Goal: Task Accomplishment & Management: Use online tool/utility

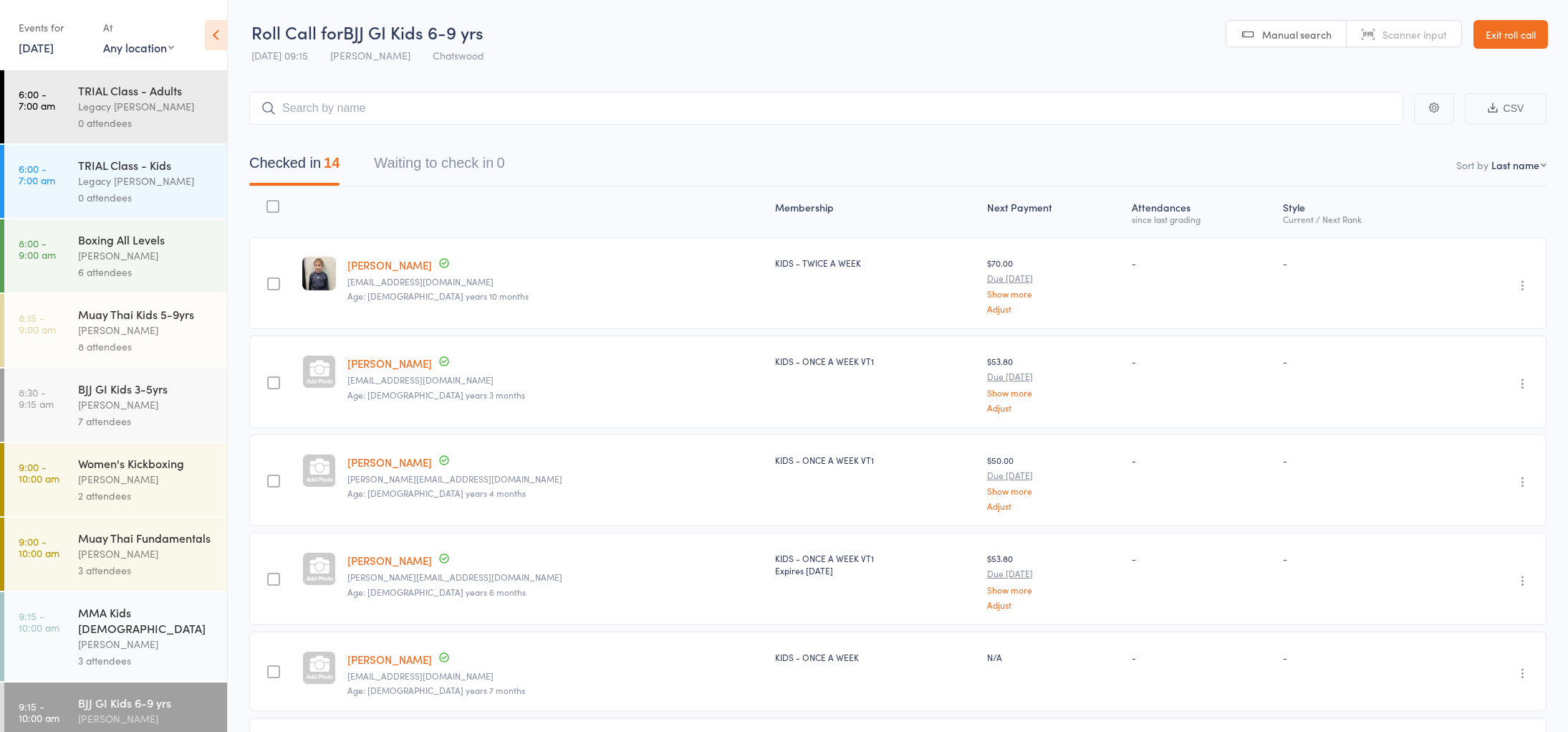
click at [57, 55] on div "Events for 16 Aug, 2025 16 Aug, 2025 August 2025 Sun Mon Tue Wed Thu Fri Sat 31…" at bounding box center [53, 37] width 70 height 42
click at [54, 49] on link "16 Aug, 2025" at bounding box center [36, 48] width 35 height 16
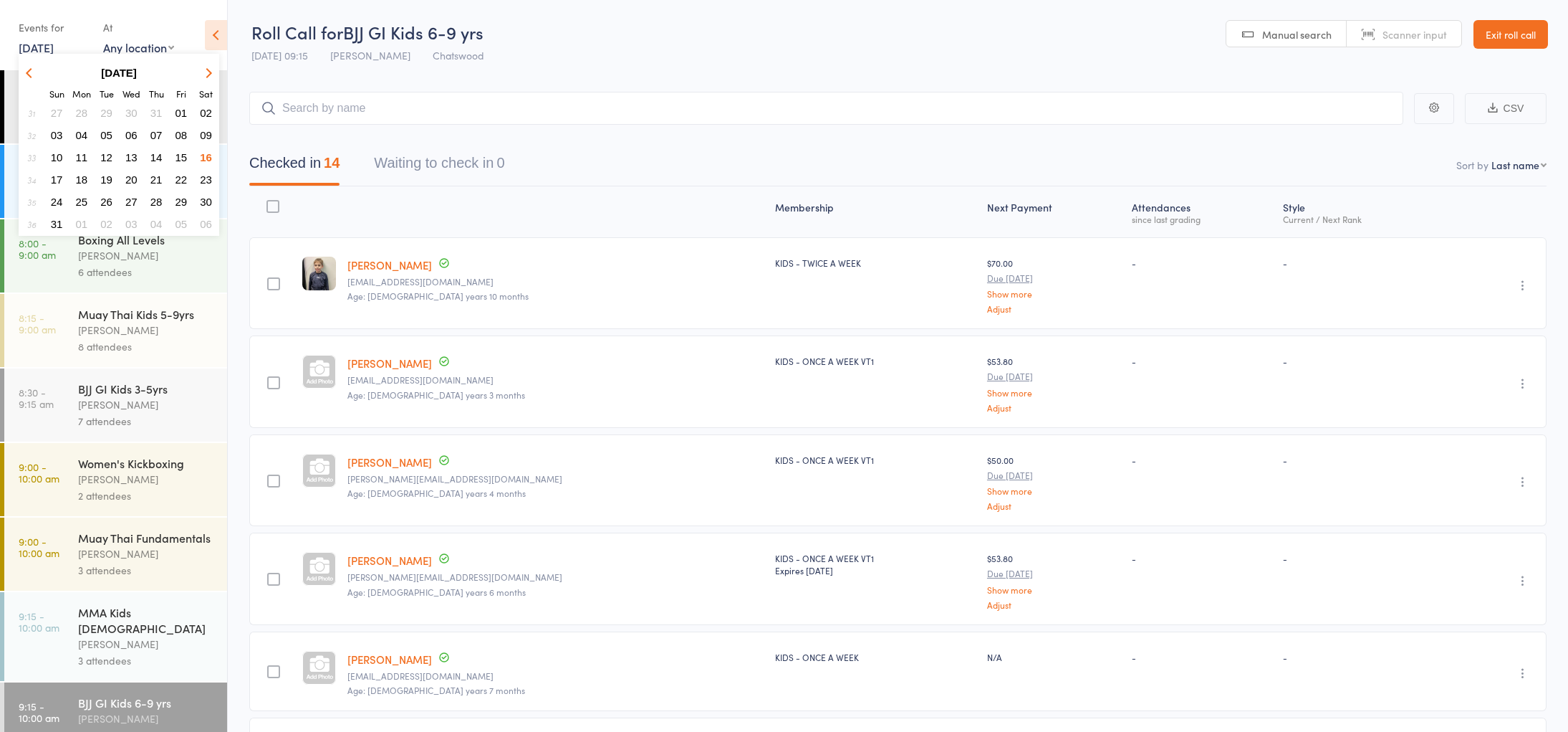
click at [56, 177] on span "17" at bounding box center [56, 179] width 12 height 12
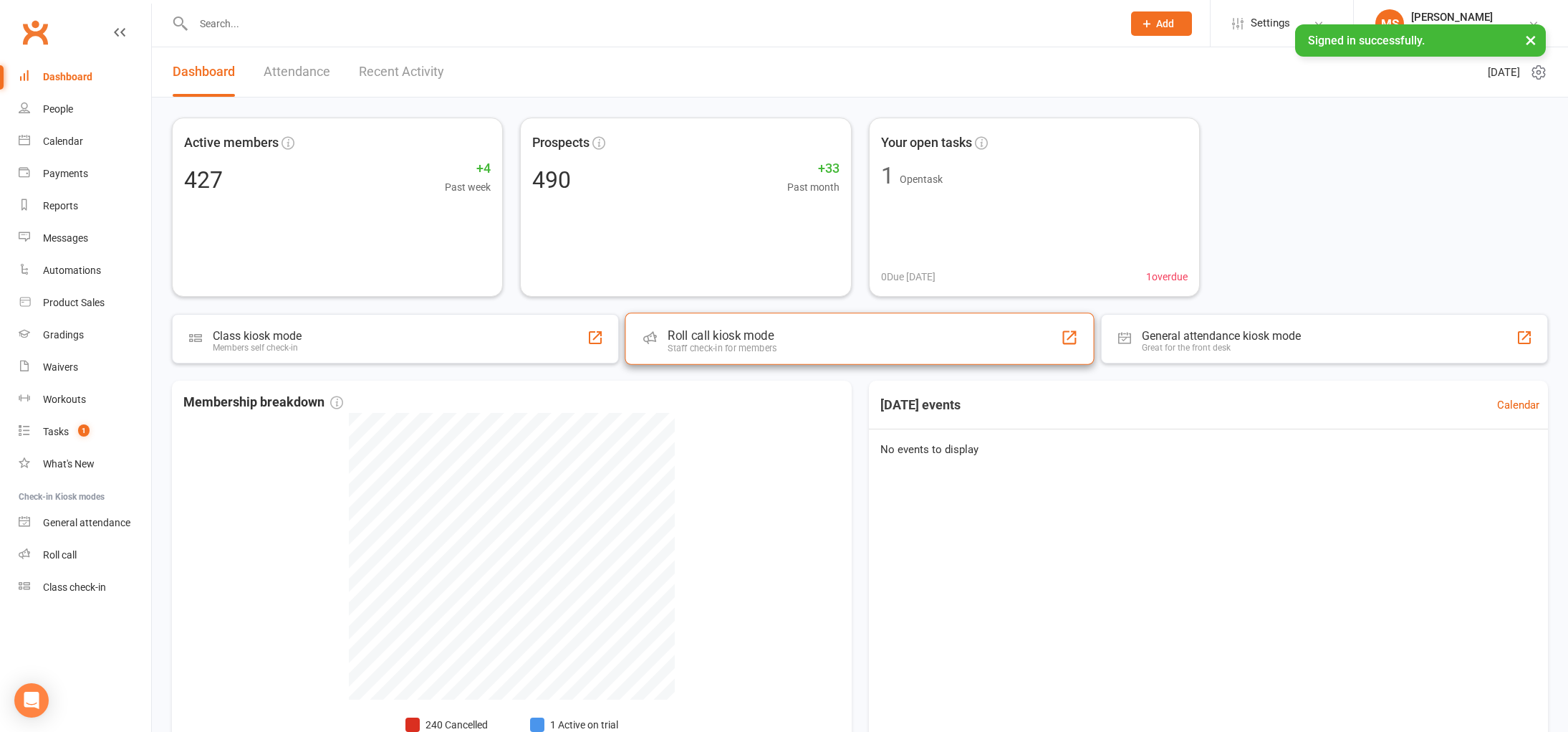
click at [753, 354] on div "Roll call kiosk mode Staff check-in for members" at bounding box center [860, 338] width 470 height 52
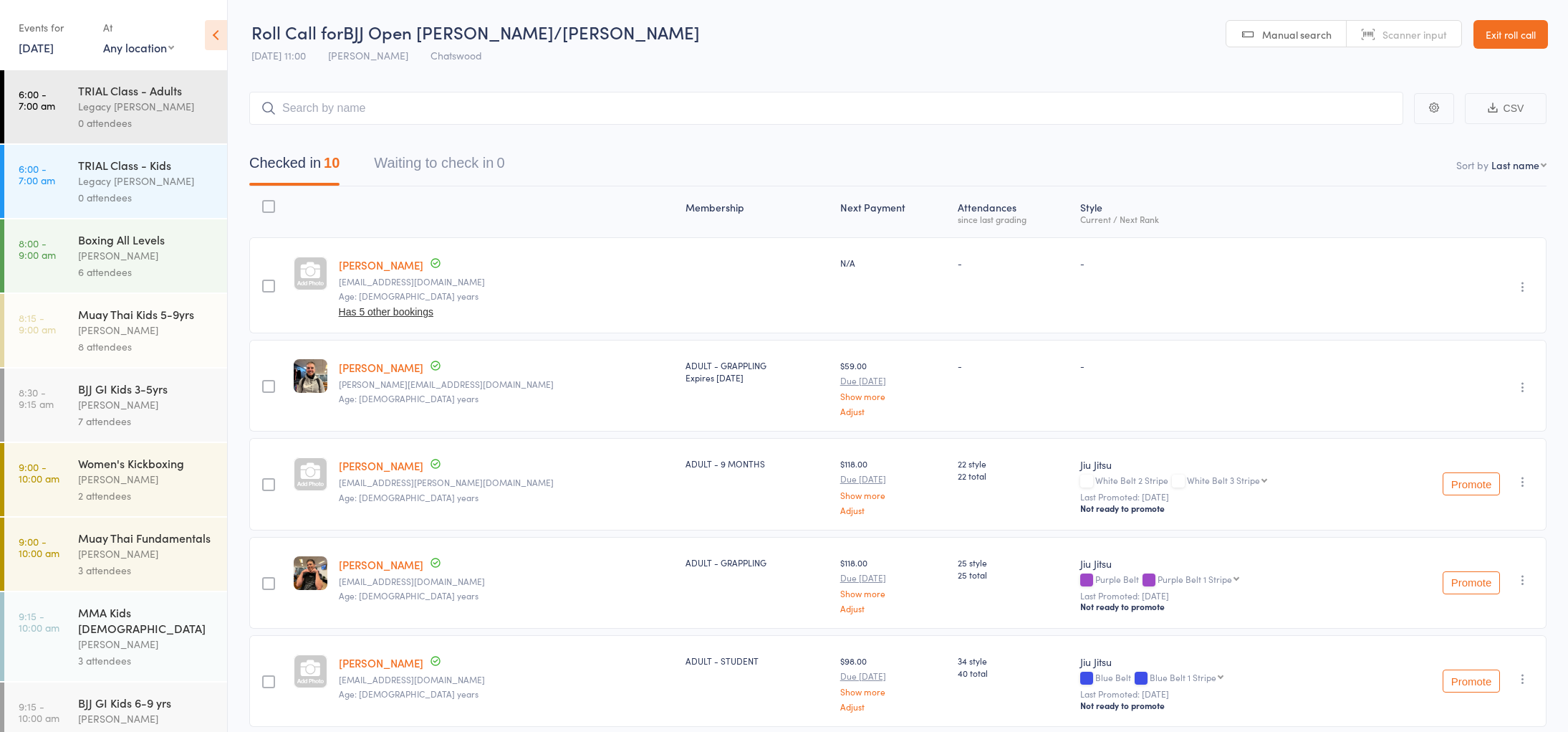
click at [26, 40] on link "16 Aug, 2025" at bounding box center [36, 48] width 35 height 16
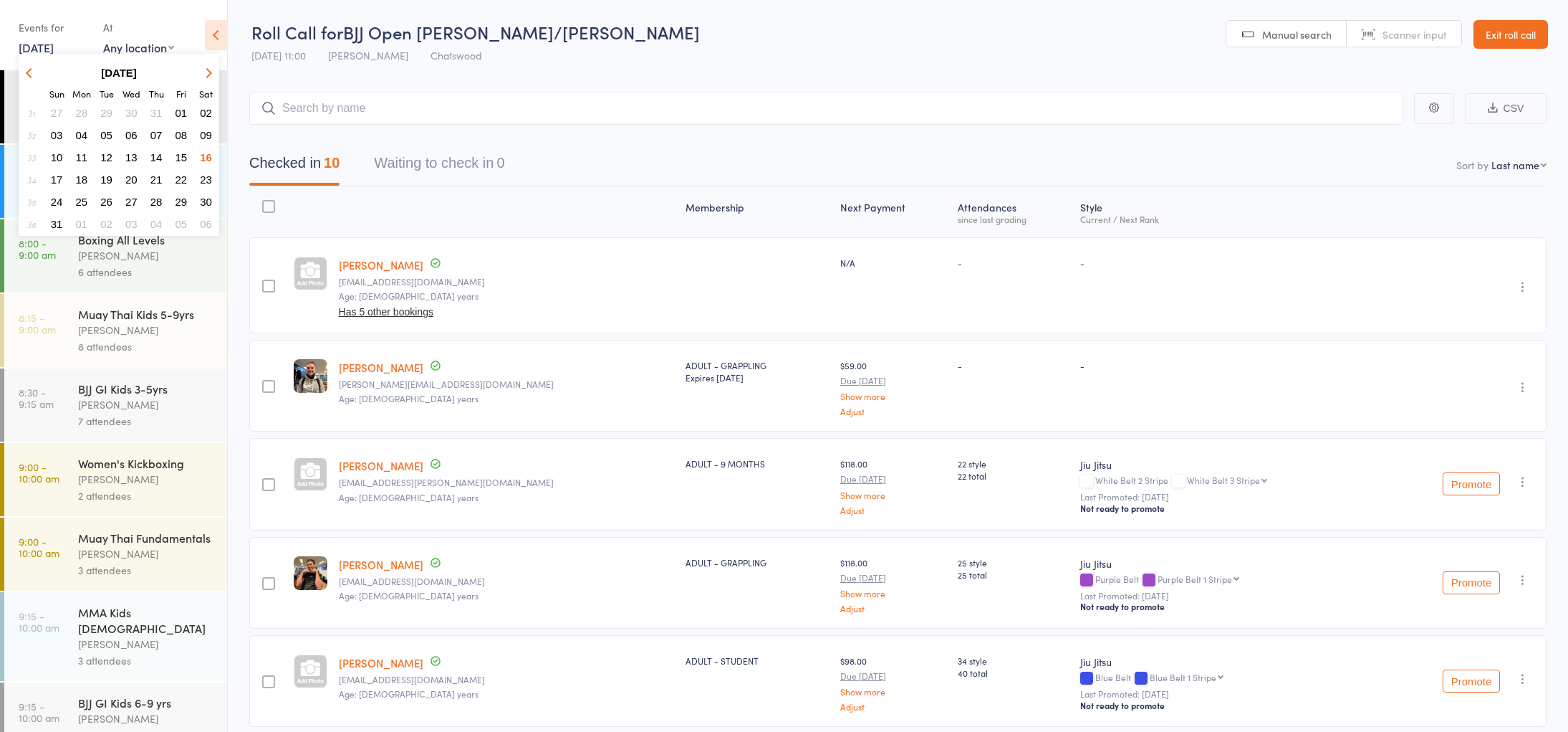
click at [84, 177] on span "18" at bounding box center [81, 179] width 12 height 12
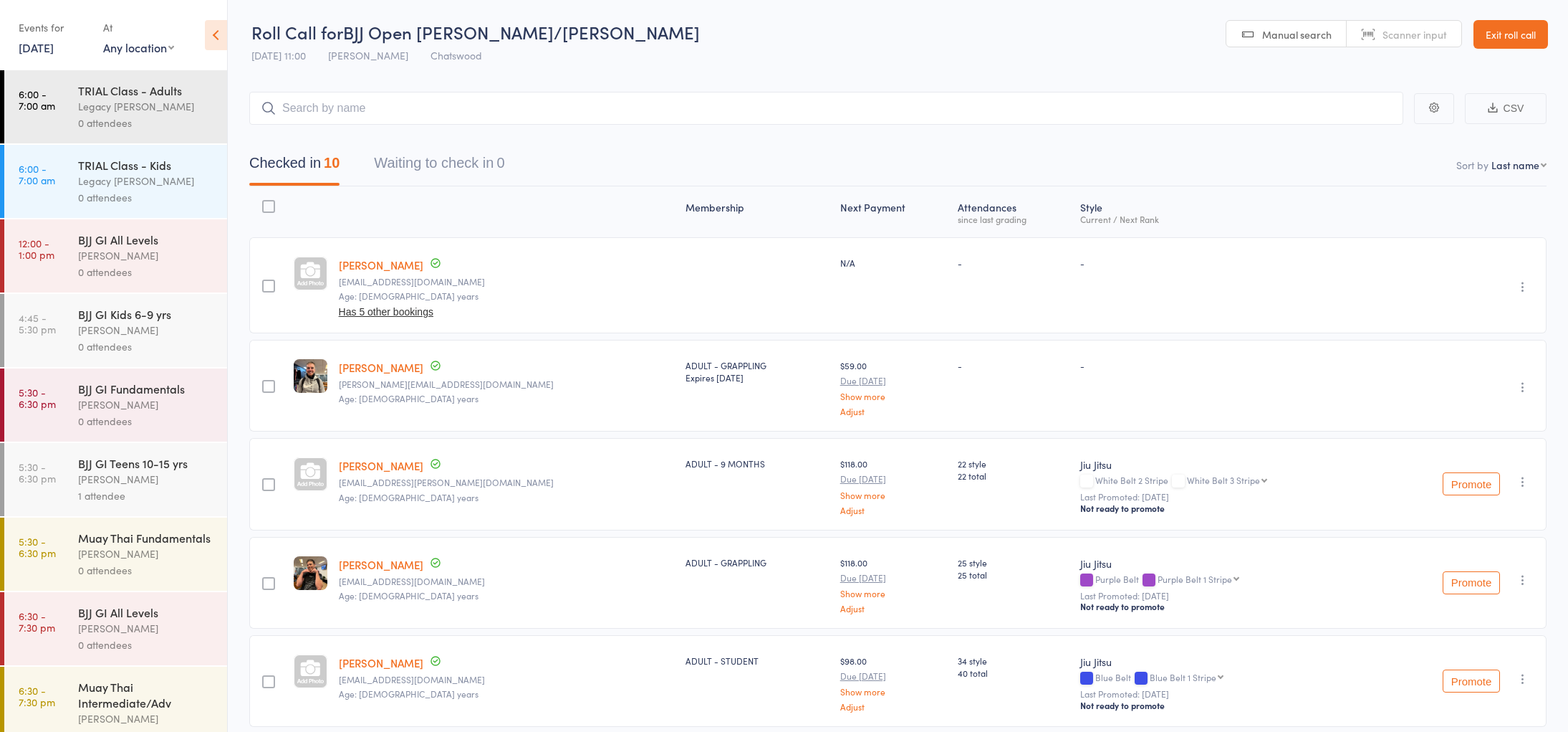
scroll to position [29, 0]
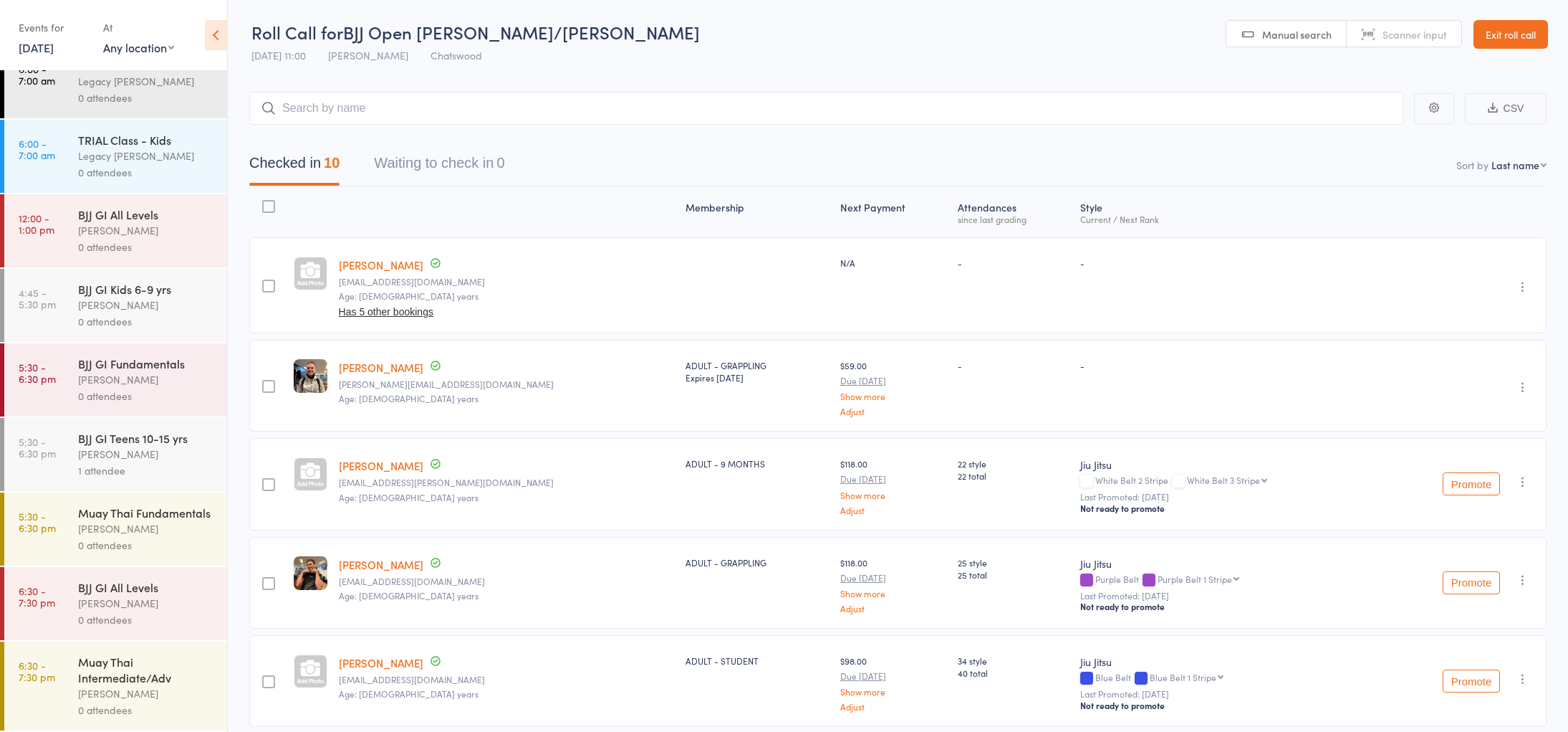
click at [99, 462] on div "1 attendee" at bounding box center [146, 470] width 137 height 17
